Goal: Browse casually: Explore the website without a specific task or goal

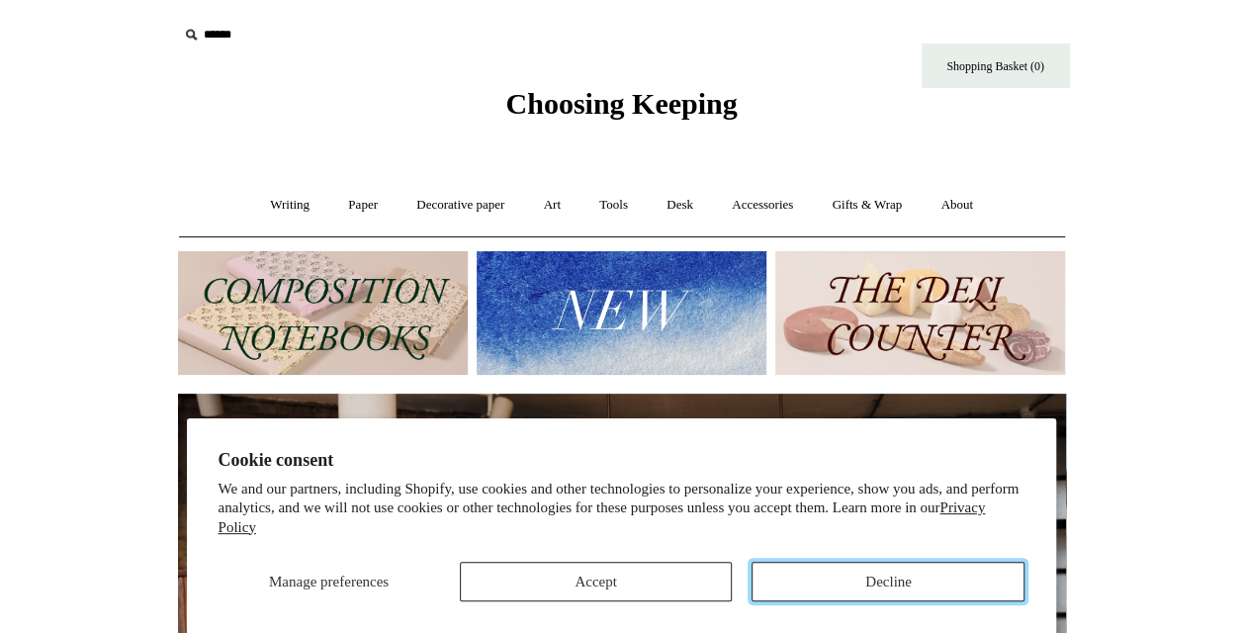
click at [795, 568] on button "Decline" at bounding box center [887, 582] width 273 height 40
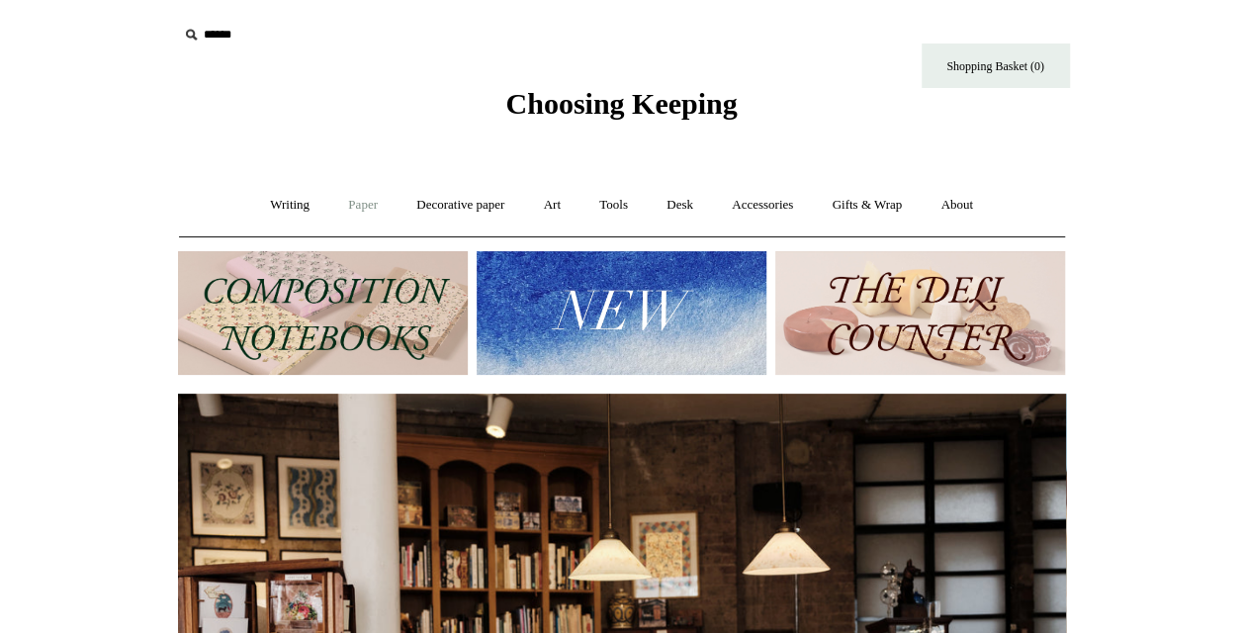
click at [364, 199] on link "Paper +" at bounding box center [362, 205] width 65 height 52
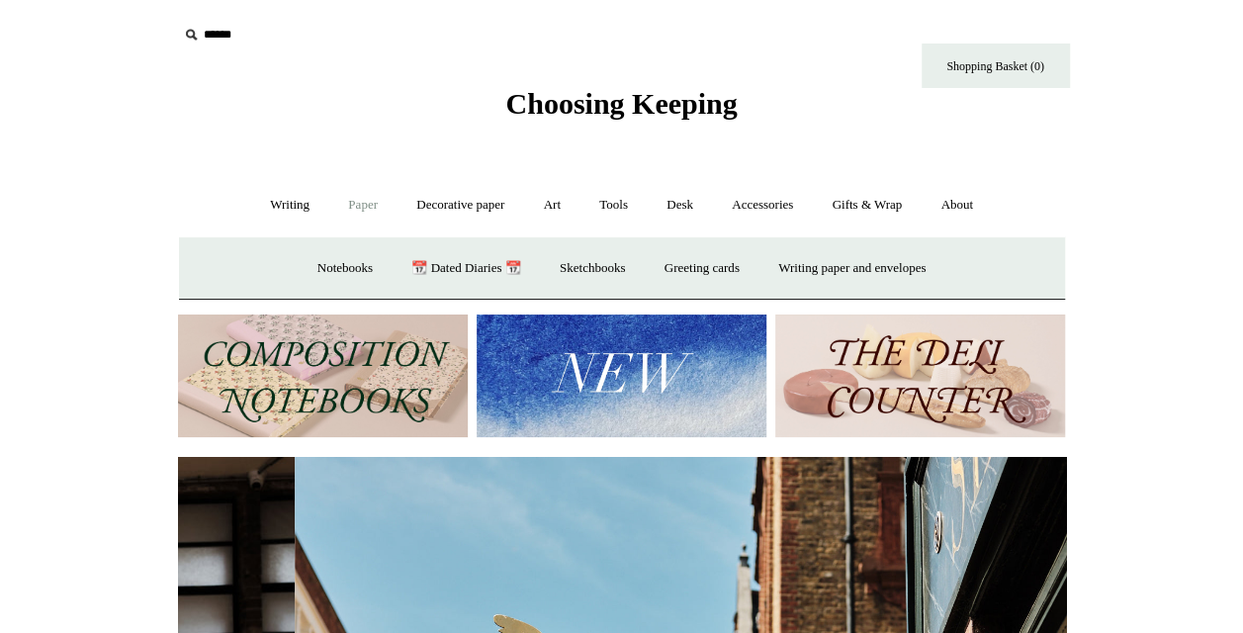
scroll to position [0, 888]
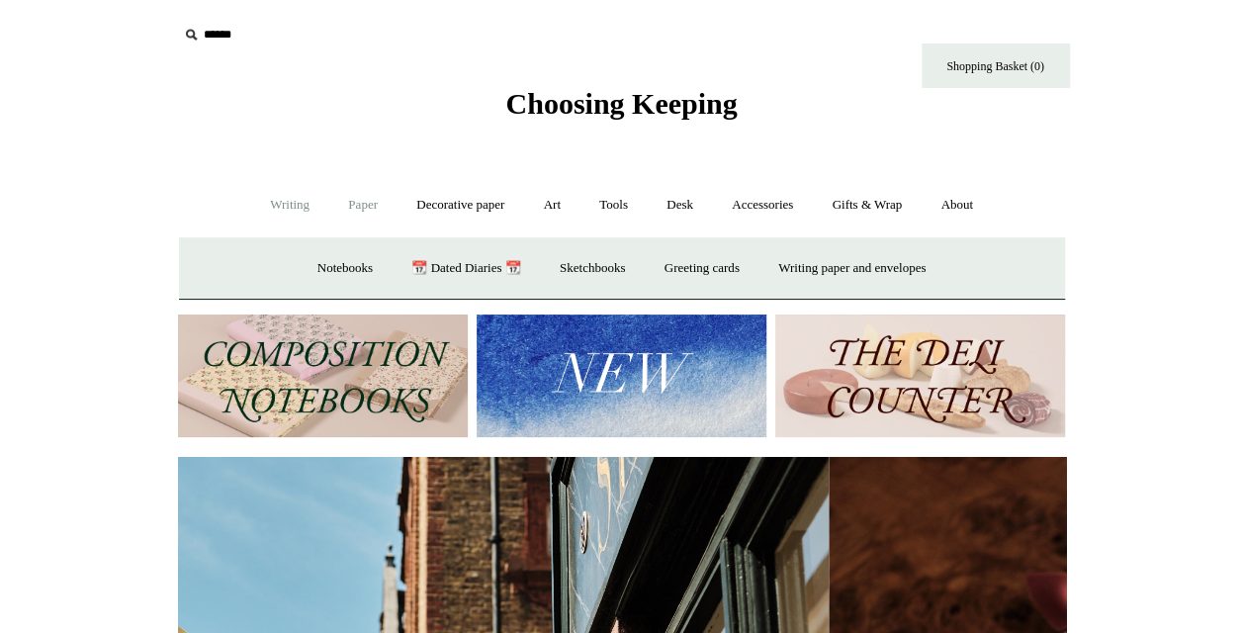
click at [263, 202] on link "Writing +" at bounding box center [289, 205] width 75 height 52
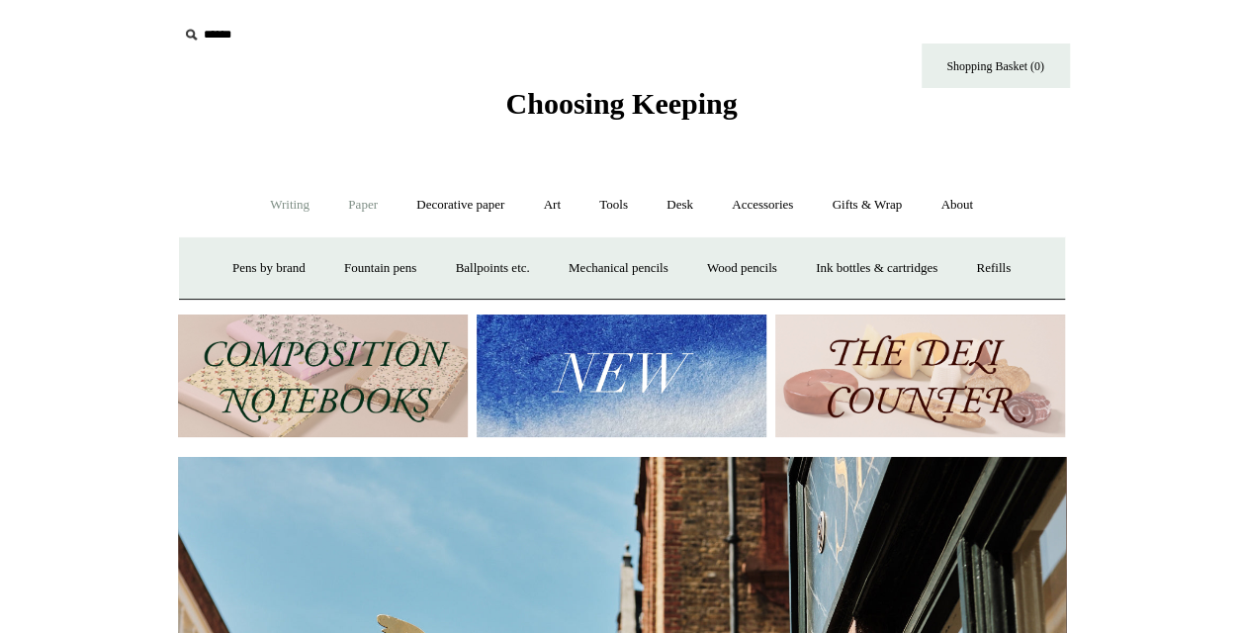
click at [358, 207] on link "Paper +" at bounding box center [362, 205] width 65 height 52
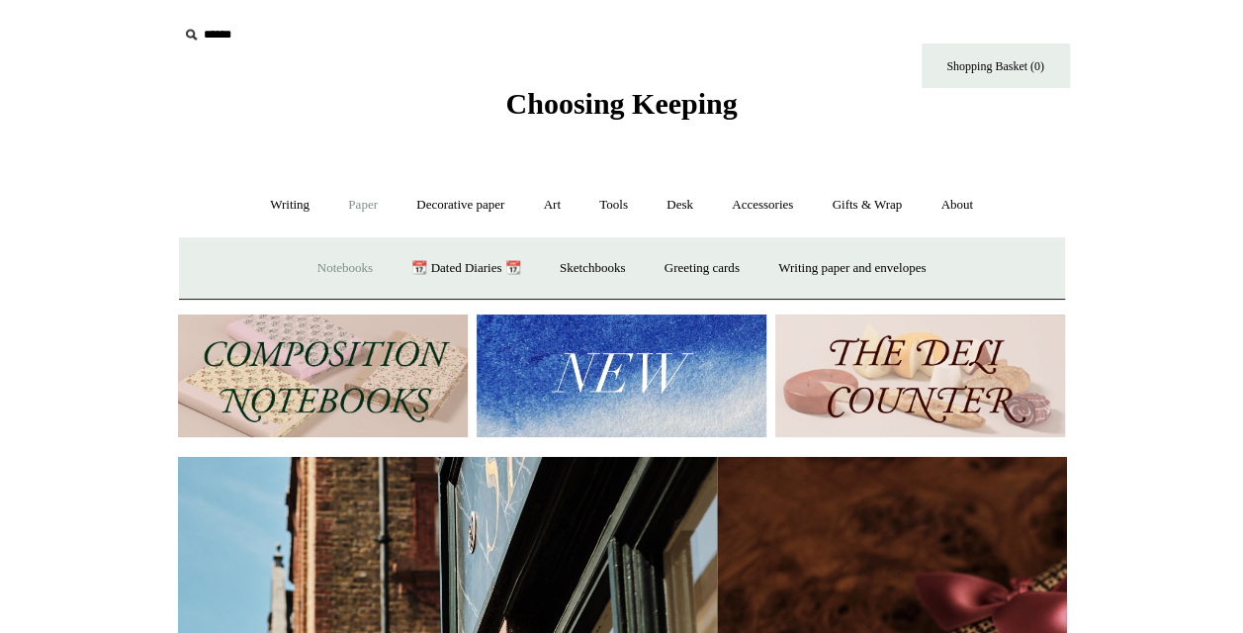
click at [346, 259] on link "Notebooks +" at bounding box center [345, 268] width 91 height 52
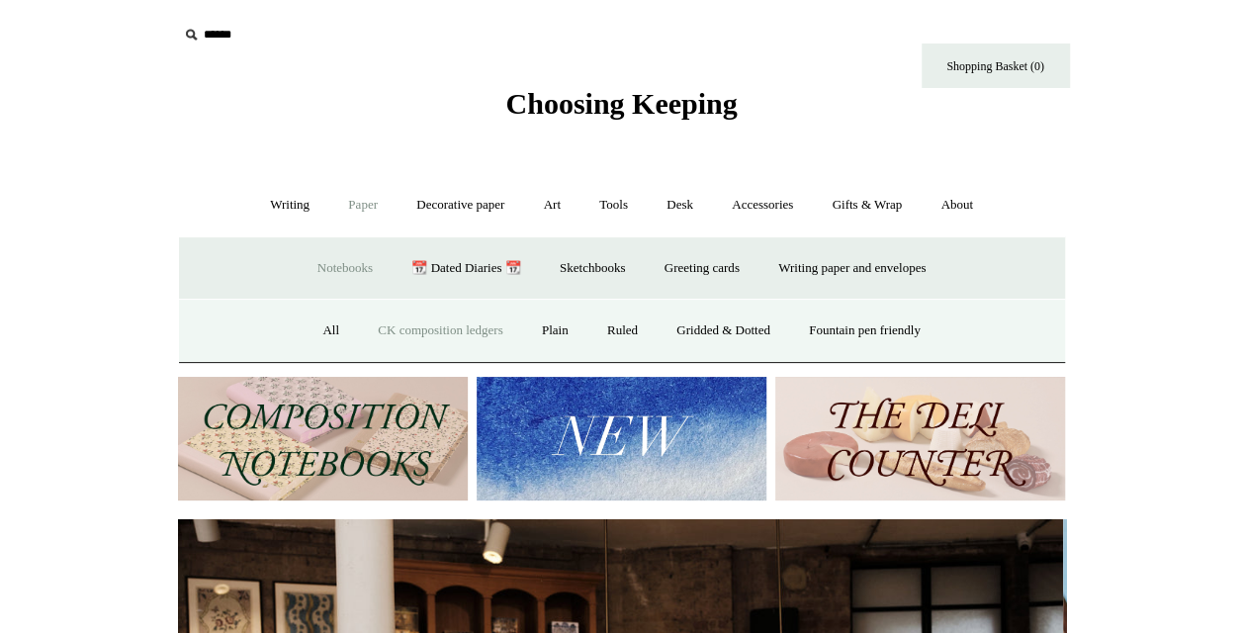
scroll to position [0, 0]
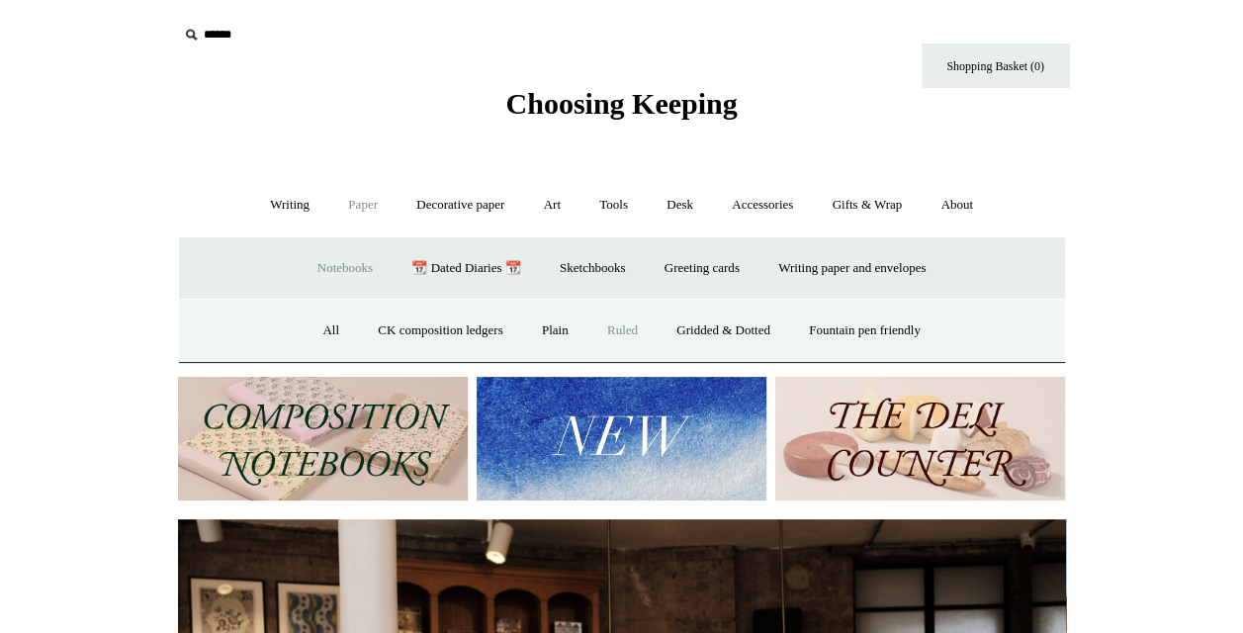
click at [639, 330] on link "Ruled" at bounding box center [622, 331] width 66 height 52
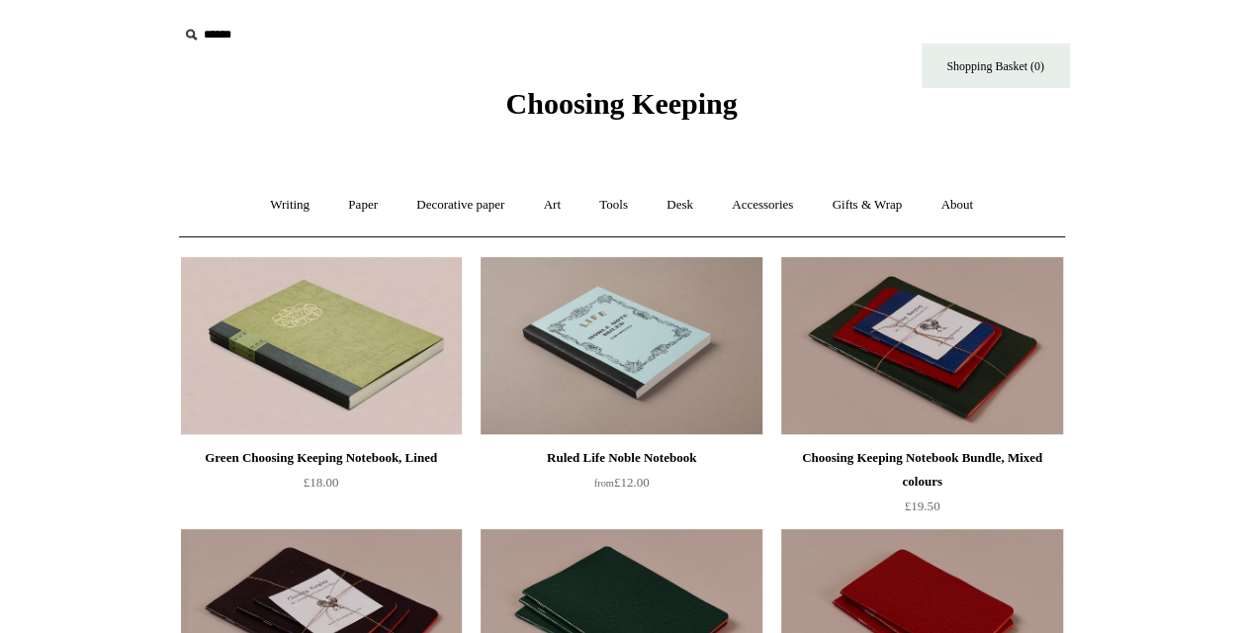
scroll to position [40, 0]
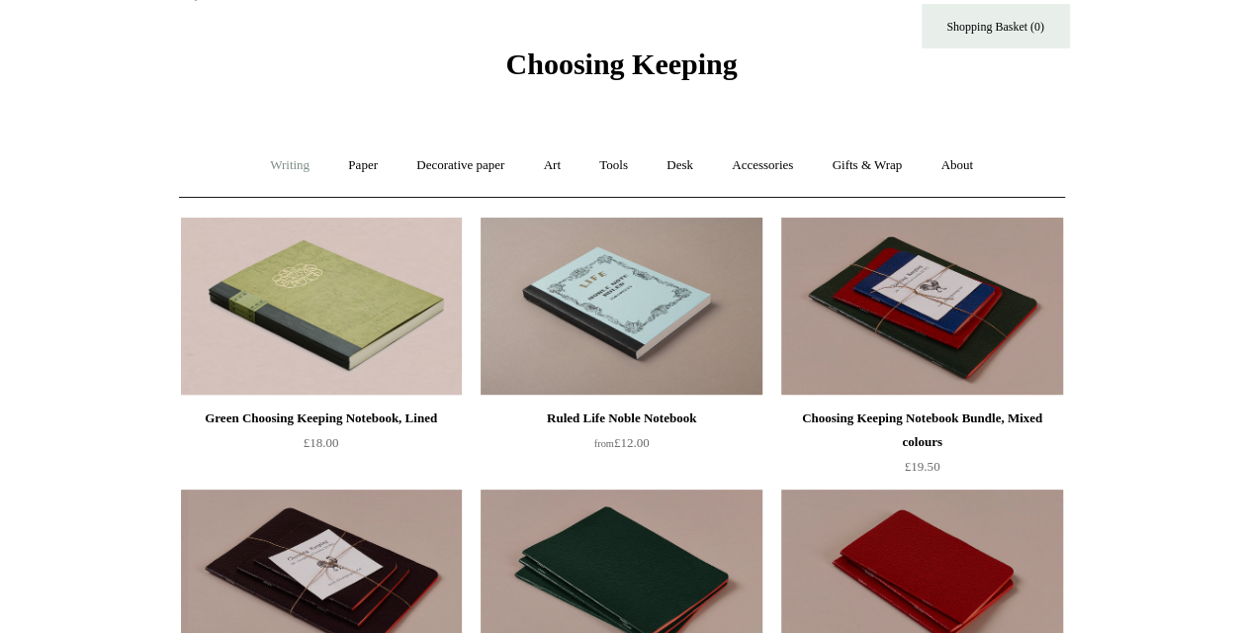
click at [290, 168] on link "Writing +" at bounding box center [289, 165] width 75 height 52
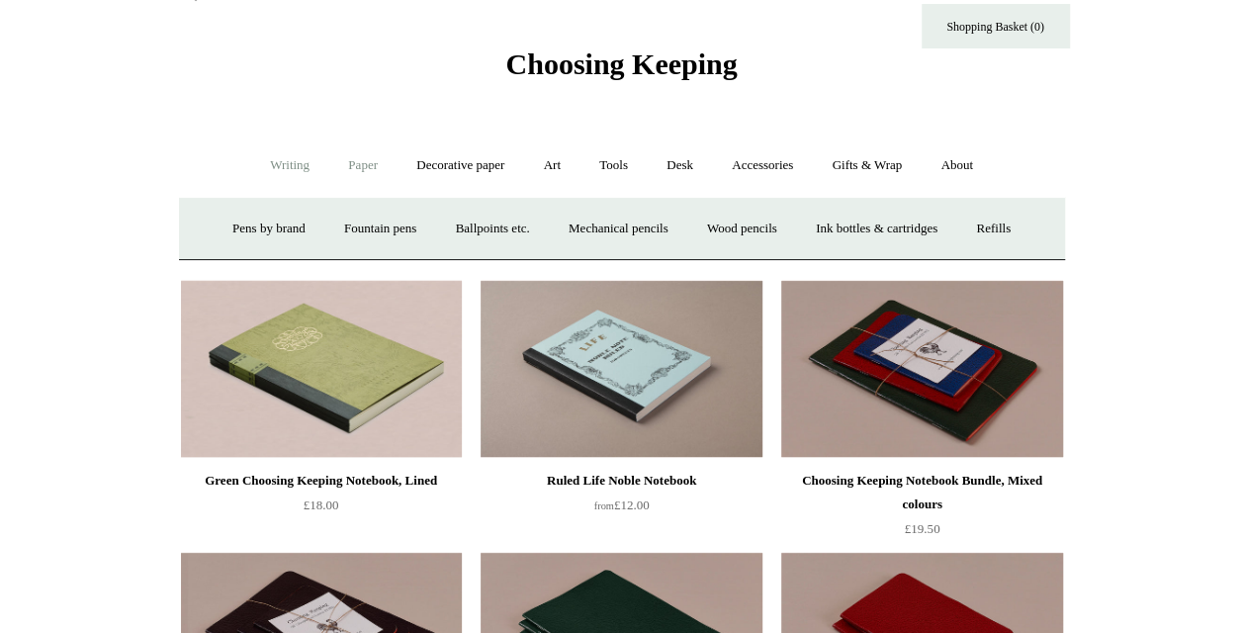
click at [341, 157] on link "Paper +" at bounding box center [362, 165] width 65 height 52
click at [327, 217] on link "Notebooks +" at bounding box center [345, 229] width 91 height 52
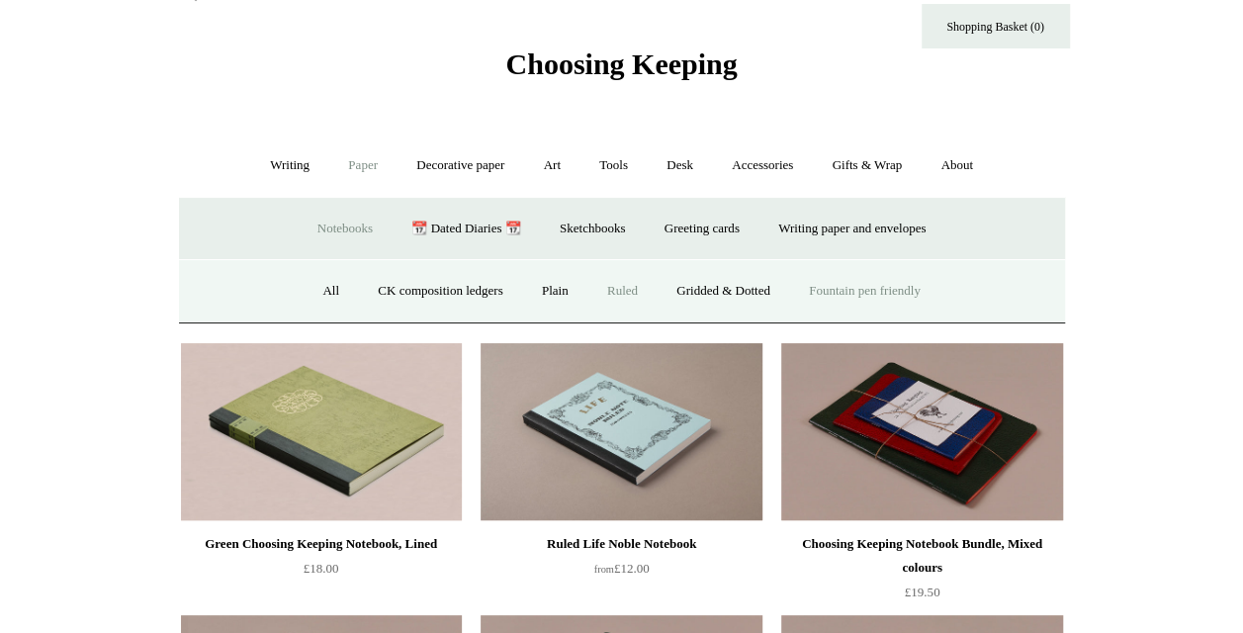
click at [835, 287] on link "Fountain pen friendly" at bounding box center [864, 291] width 147 height 52
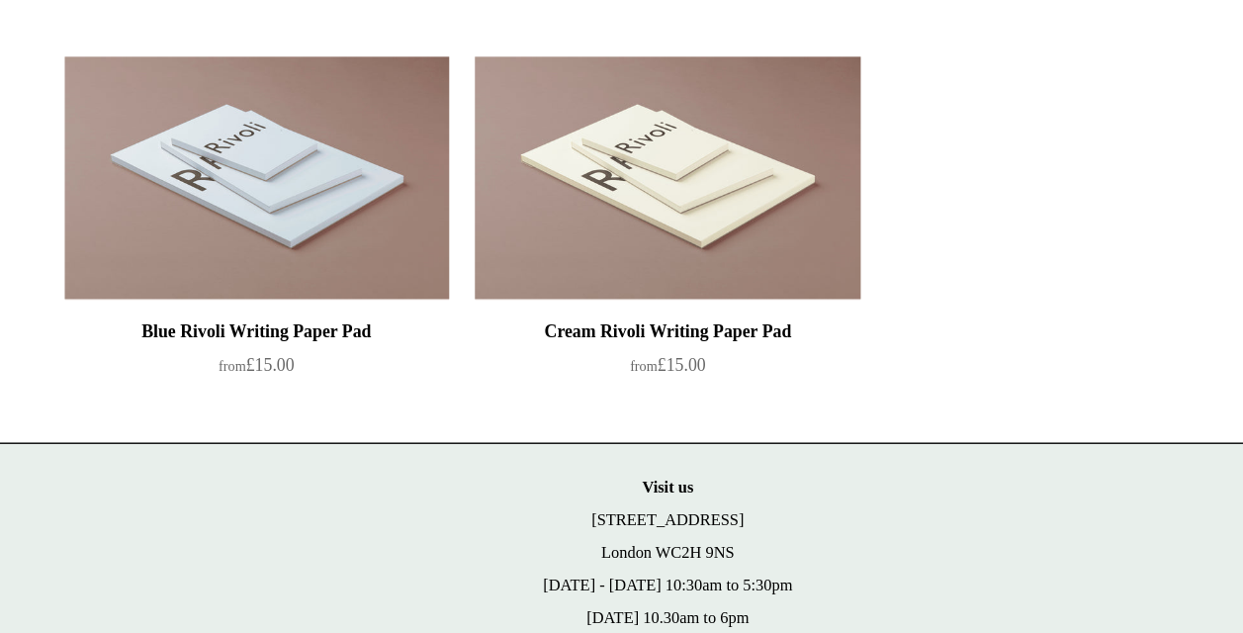
scroll to position [2812, 0]
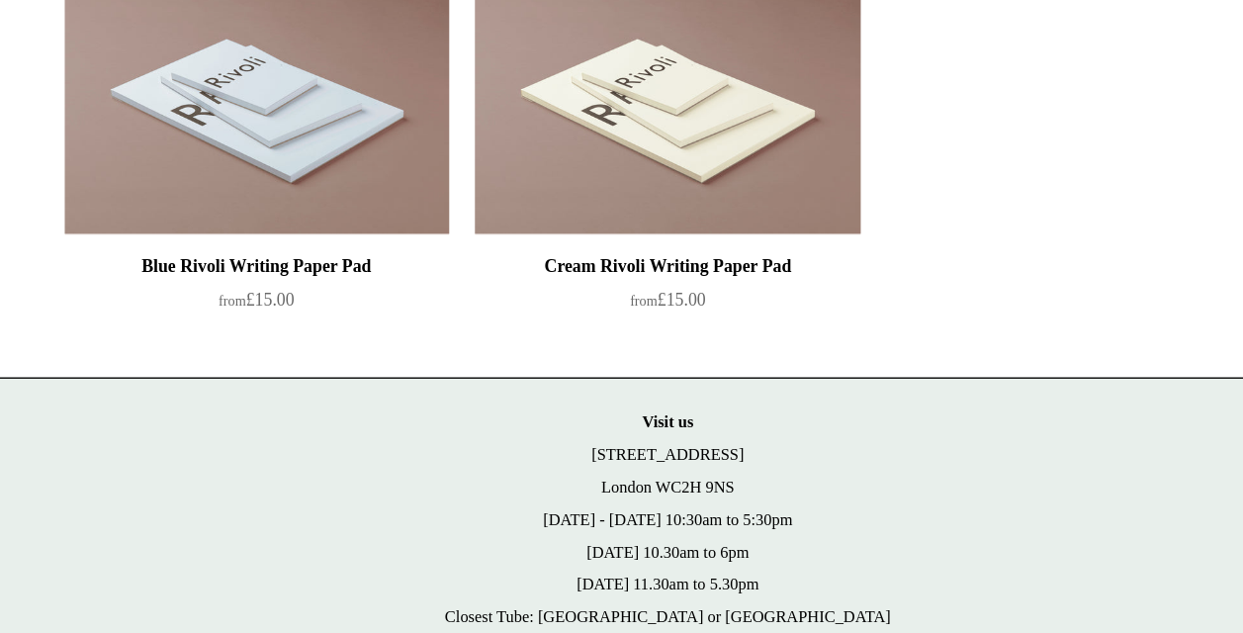
drag, startPoint x: 676, startPoint y: 522, endPoint x: 577, endPoint y: 494, distance: 102.7
click at [577, 494] on p "Visit us 21 Tower Street London WC2H 9NS Monday - Friday 10:30am to 5:30pm Satu…" at bounding box center [621, 550] width 949 height 166
copy p "21 Tower Street London WC2H 9NS"
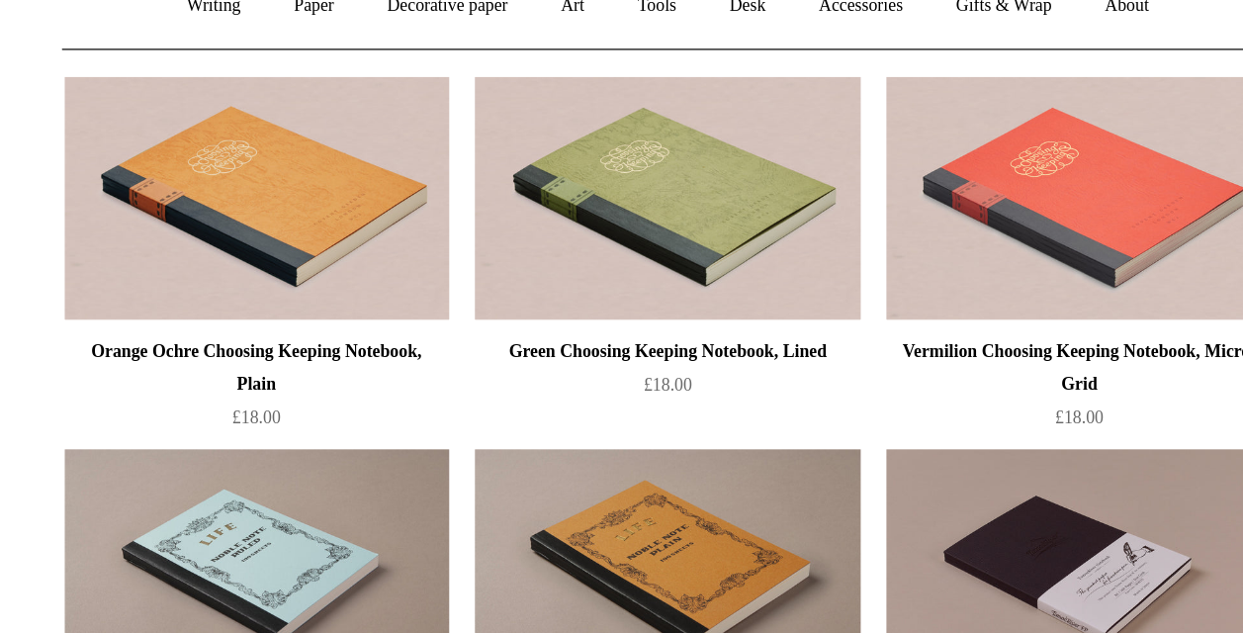
scroll to position [0, 0]
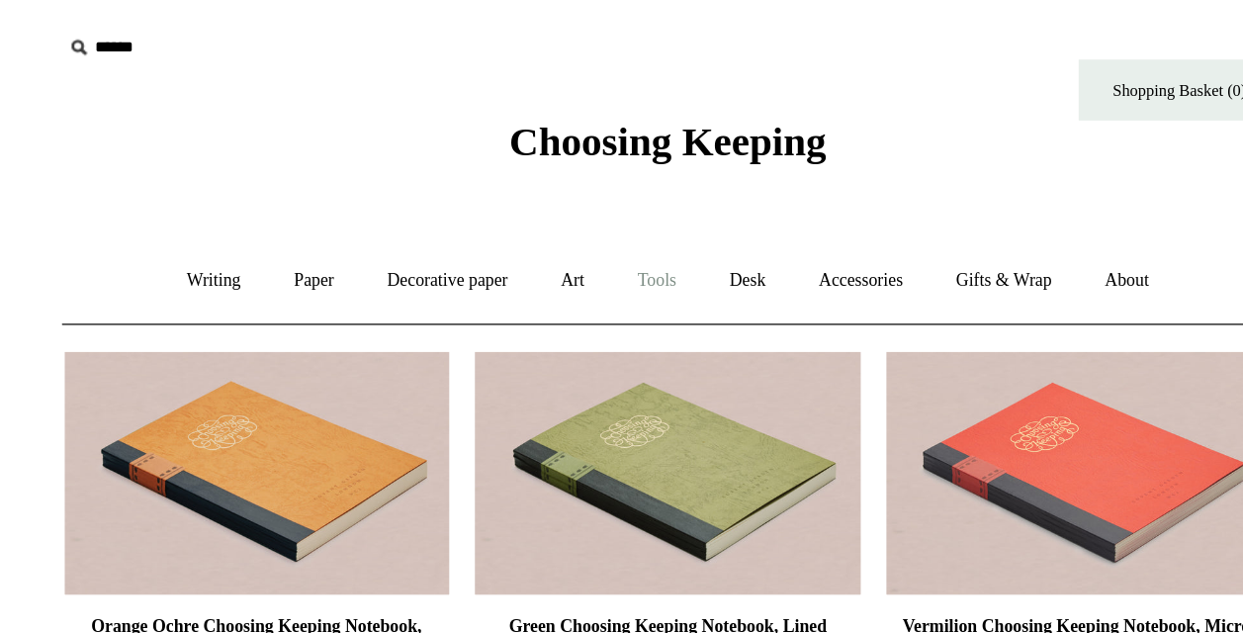
click at [623, 211] on link "Tools +" at bounding box center [613, 205] width 64 height 52
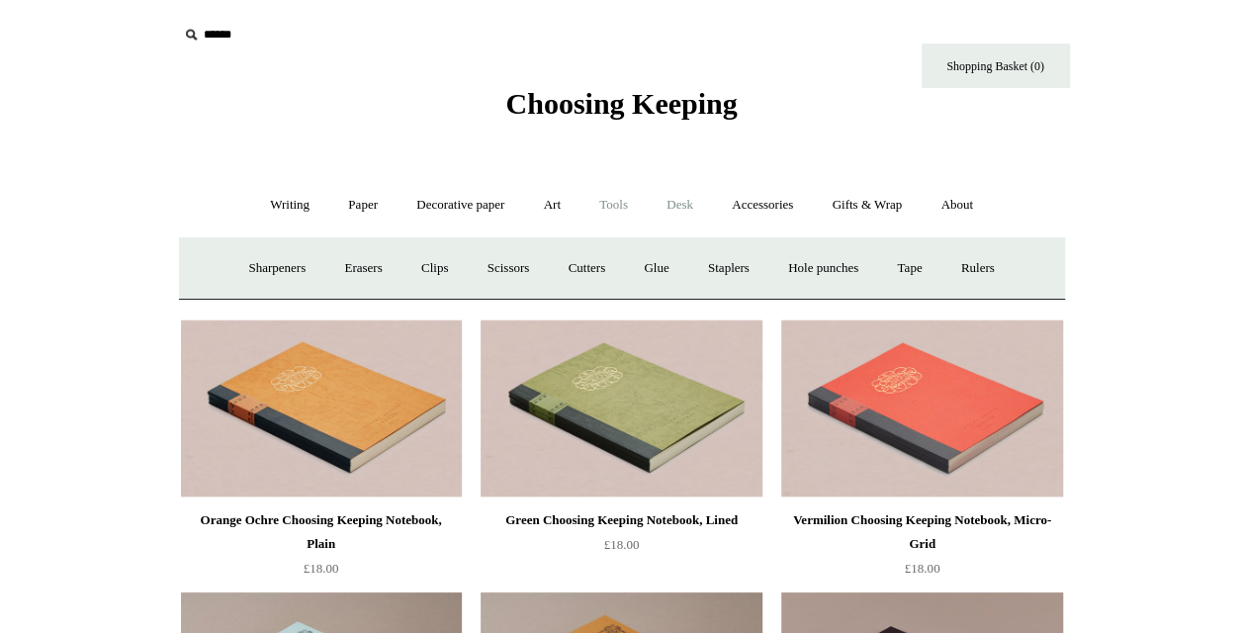
click at [687, 196] on link "Desk +" at bounding box center [680, 205] width 62 height 52
click at [751, 202] on link "Accessories +" at bounding box center [762, 205] width 97 height 52
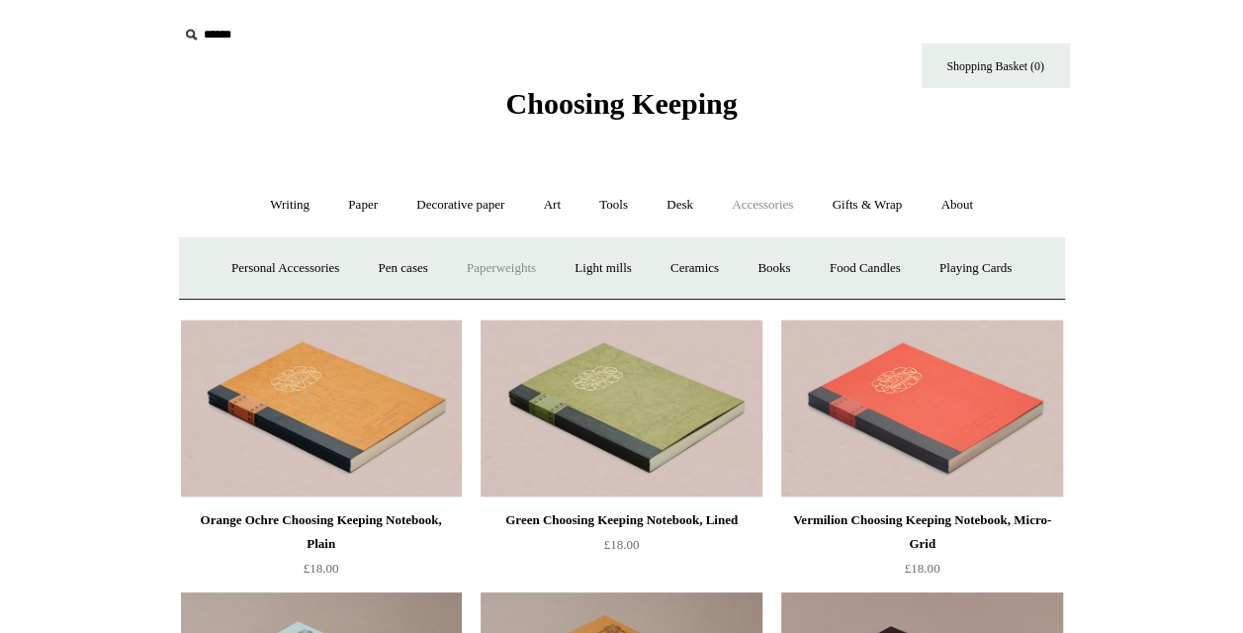
click at [518, 263] on link "Paperweights +" at bounding box center [501, 268] width 105 height 52
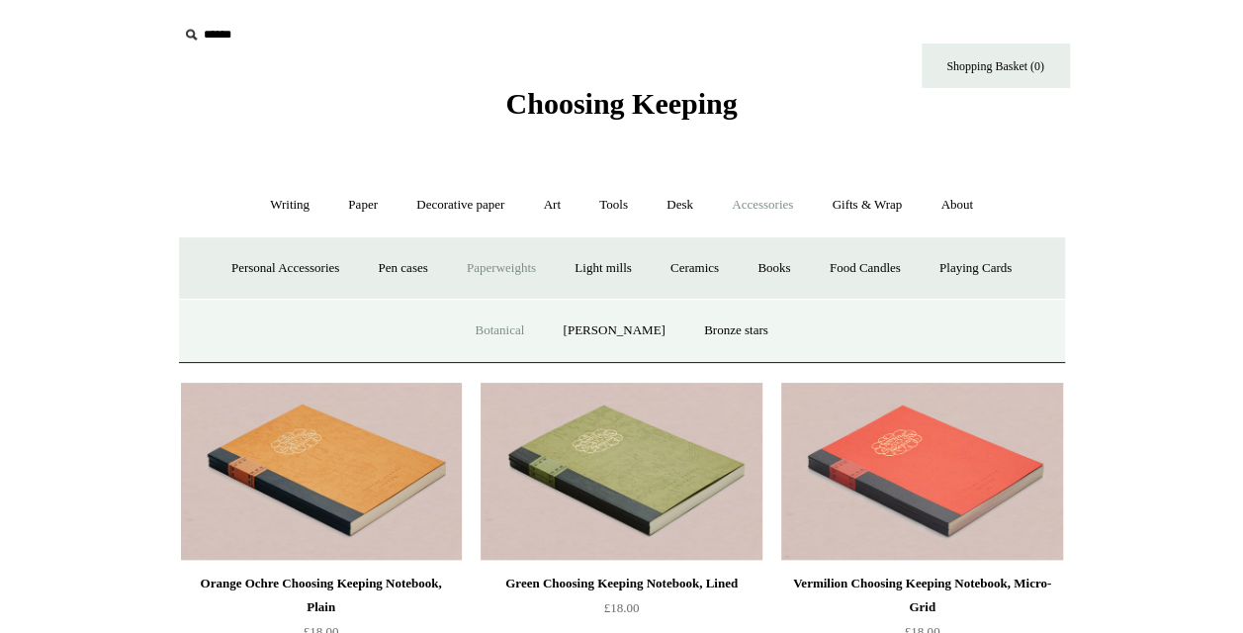
click at [532, 332] on link "Botanical" at bounding box center [499, 331] width 85 height 52
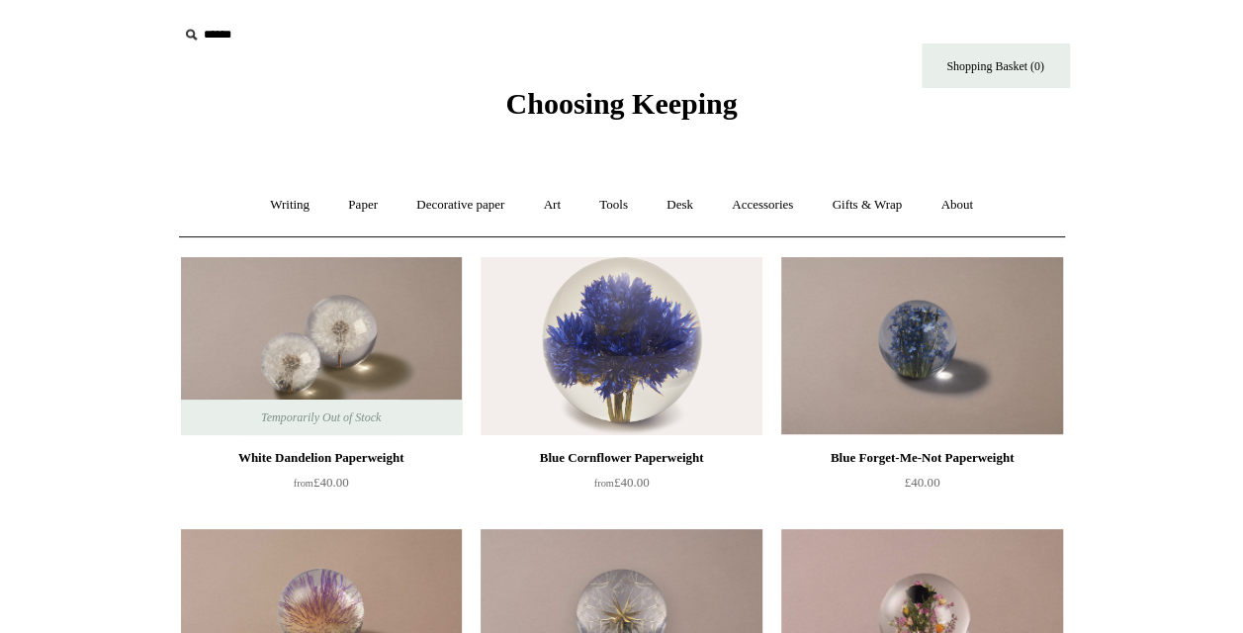
click at [468, 64] on div "Choosing Keeping" at bounding box center [622, 61] width 989 height 122
